Goal: Information Seeking & Learning: Learn about a topic

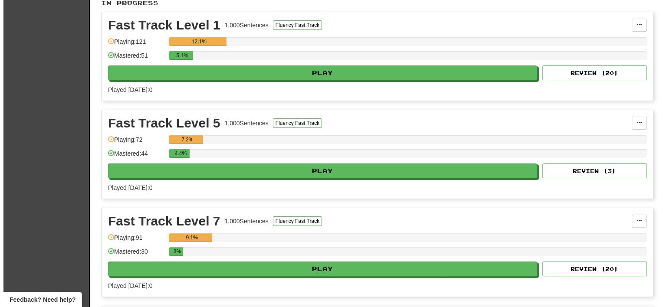
scroll to position [260, 0]
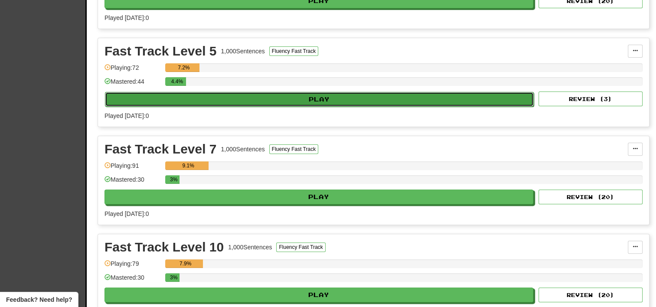
click at [264, 98] on button "Play" at bounding box center [319, 99] width 429 height 15
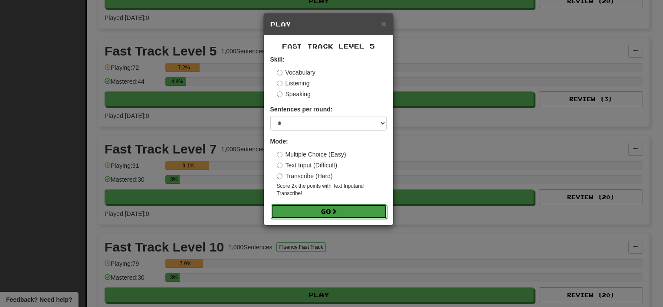
click at [312, 215] on button "Go" at bounding box center [329, 211] width 116 height 15
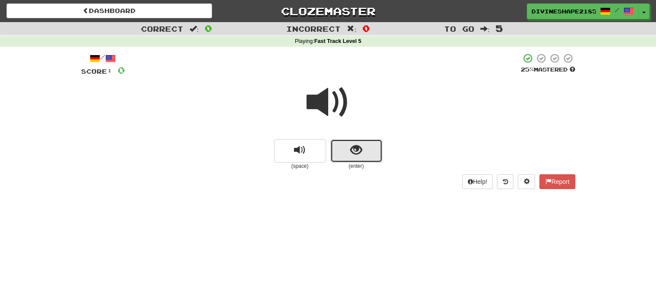
click at [354, 156] on span "show sentence" at bounding box center [357, 150] width 12 height 12
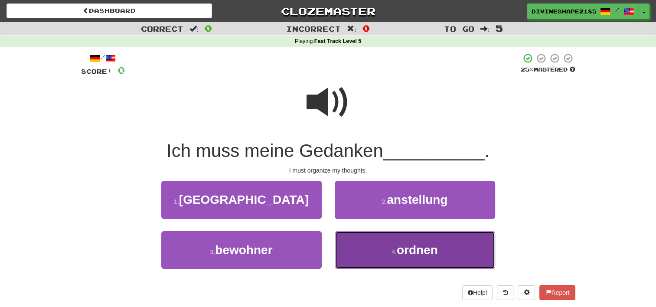
click at [372, 253] on button "4 . ordnen" at bounding box center [415, 250] width 161 height 38
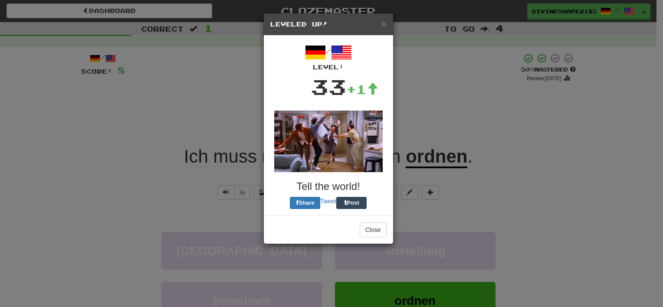
click at [361, 211] on div "/ Level: 33 +1 Tell the world! Share Tweet Post" at bounding box center [328, 126] width 129 height 180
click at [371, 230] on button "Close" at bounding box center [373, 230] width 27 height 15
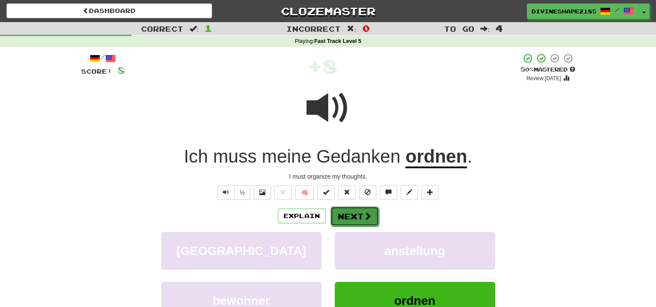
click at [362, 213] on button "Next" at bounding box center [355, 217] width 49 height 20
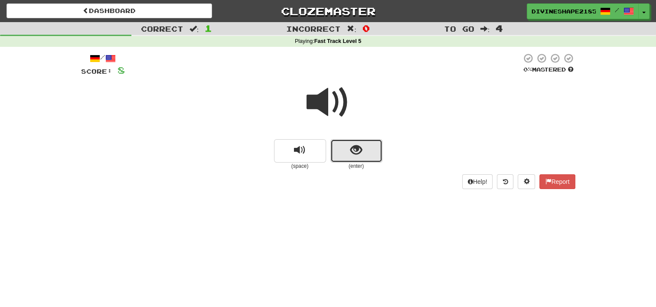
click at [338, 154] on button "show sentence" at bounding box center [357, 150] width 52 height 23
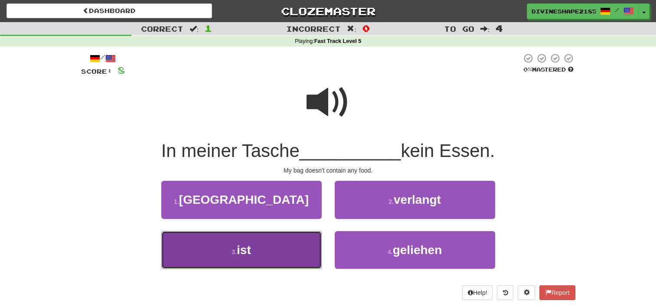
click at [283, 248] on button "3 . ist" at bounding box center [241, 250] width 161 height 38
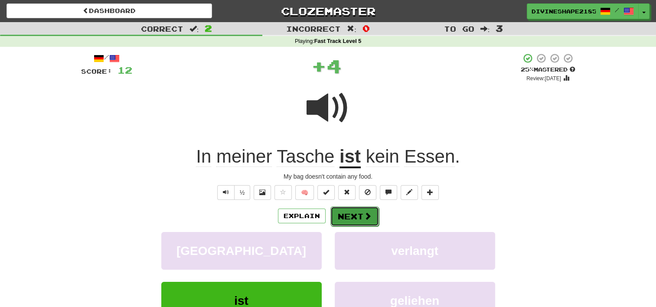
click at [362, 213] on button "Next" at bounding box center [355, 217] width 49 height 20
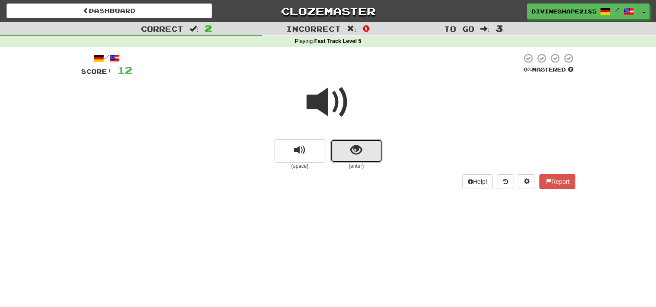
click at [351, 159] on button "show sentence" at bounding box center [357, 150] width 52 height 23
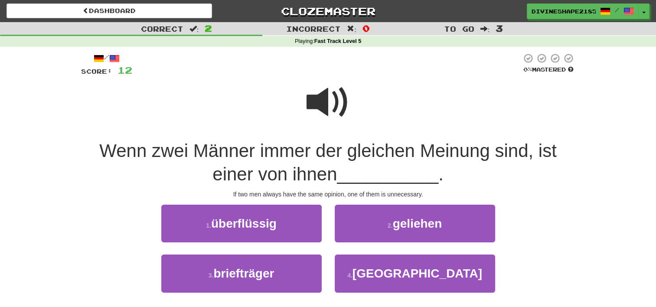
click at [338, 102] on span at bounding box center [328, 102] width 43 height 43
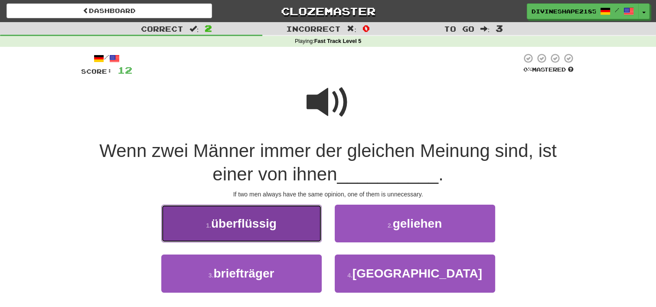
click at [279, 219] on button "1 . überflüssig" at bounding box center [241, 224] width 161 height 38
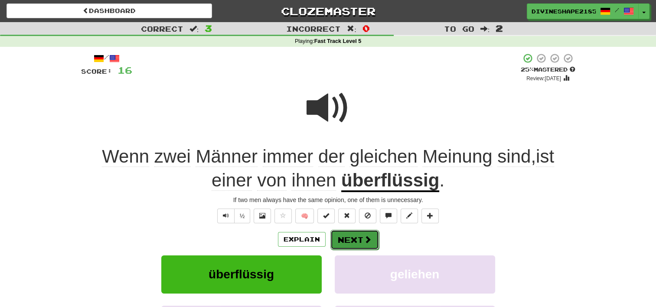
click at [354, 241] on button "Next" at bounding box center [355, 240] width 49 height 20
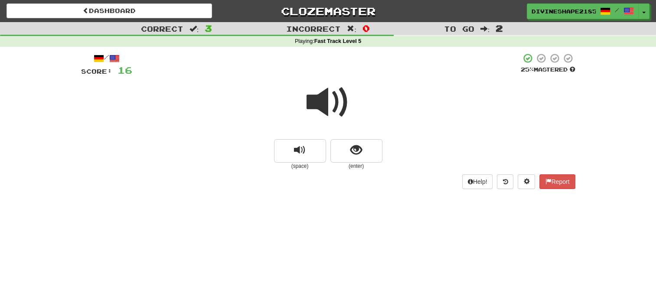
click at [325, 108] on span at bounding box center [328, 102] width 43 height 43
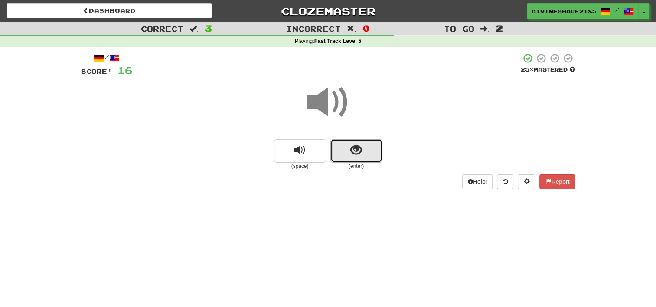
click at [371, 153] on button "show sentence" at bounding box center [357, 150] width 52 height 23
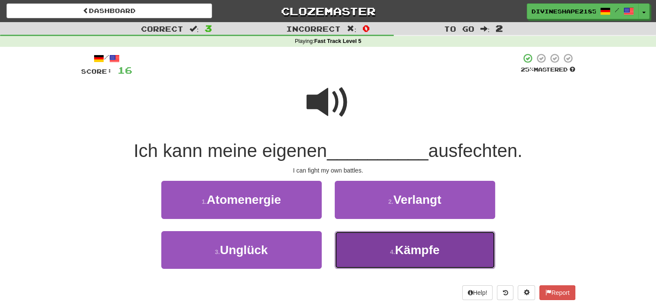
click at [389, 243] on button "4 . Kämpfe" at bounding box center [415, 250] width 161 height 38
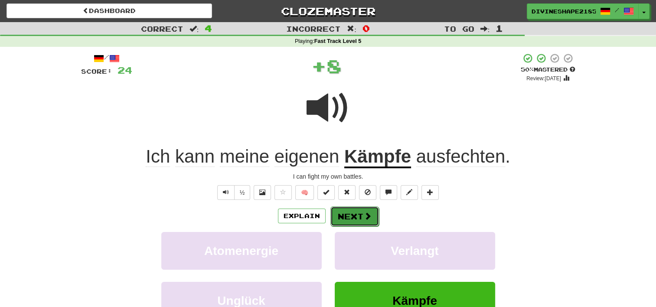
click at [366, 217] on span at bounding box center [368, 216] width 8 height 8
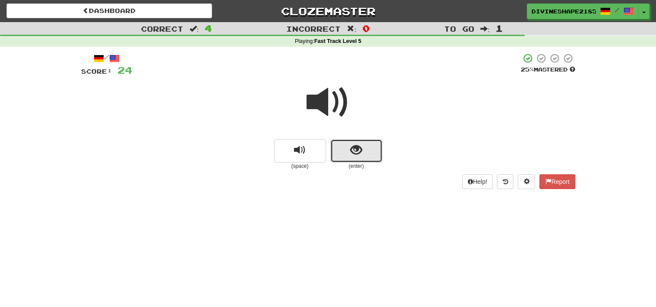
click at [347, 151] on button "show sentence" at bounding box center [357, 150] width 52 height 23
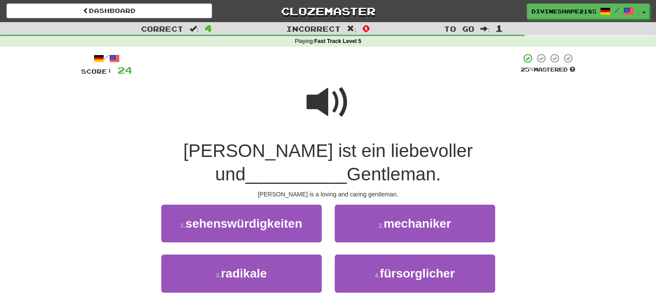
click at [328, 108] on span at bounding box center [328, 102] width 43 height 43
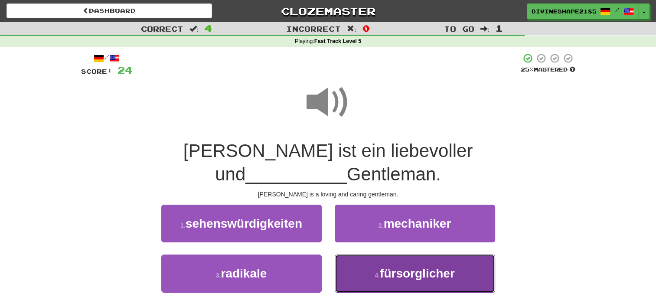
click at [401, 267] on span "fürsorglicher" at bounding box center [417, 273] width 75 height 13
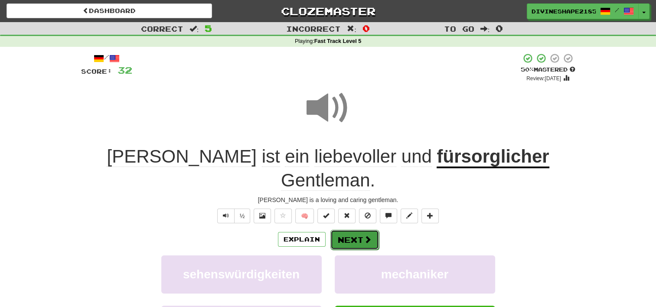
click at [360, 230] on button "Next" at bounding box center [355, 240] width 49 height 20
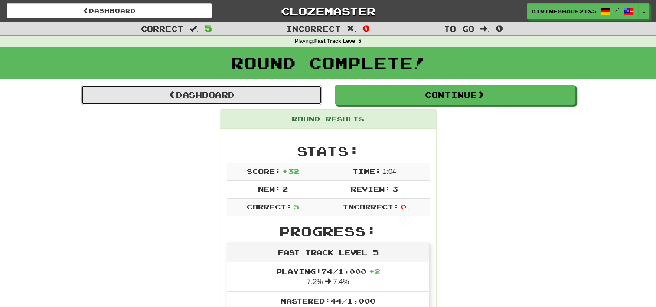
click at [200, 92] on link "Dashboard" at bounding box center [201, 95] width 241 height 20
